Goal: Transaction & Acquisition: Purchase product/service

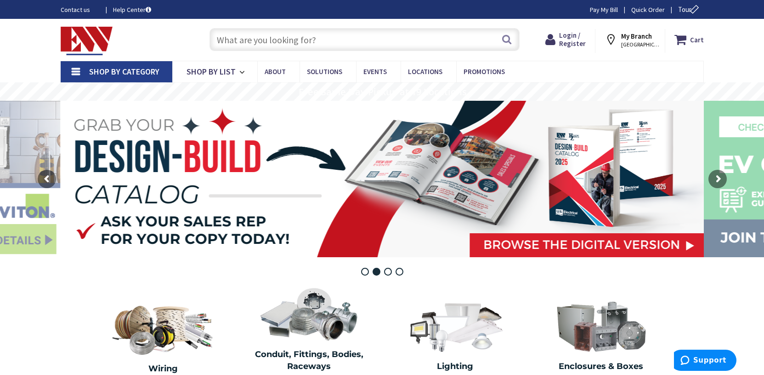
click at [294, 41] on input "text" at bounding box center [365, 39] width 310 height 23
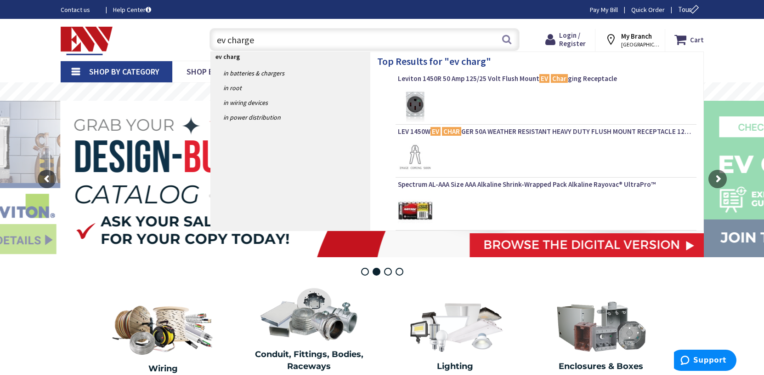
type input "ev charger"
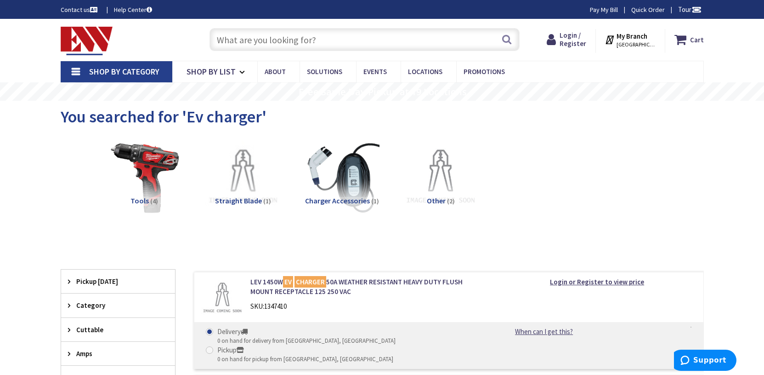
click at [295, 40] on input "text" at bounding box center [365, 39] width 310 height 23
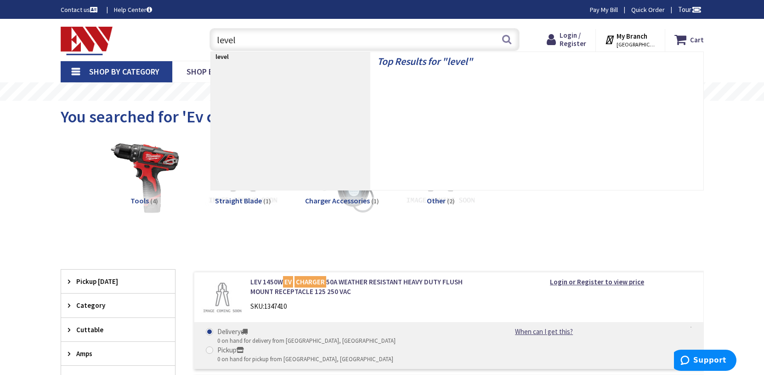
type input "level 2"
